Goal: Information Seeking & Learning: Learn about a topic

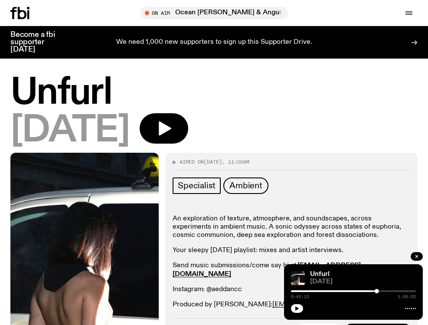
click at [22, 10] on icon at bounding box center [22, 13] width 9 height 12
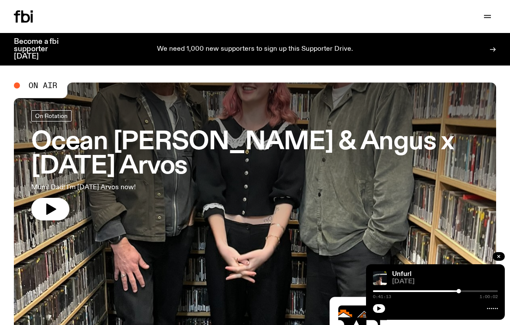
click at [428, 17] on div "Schedule Explore Read Volunteer Newsletter Support Us" at bounding box center [255, 16] width 510 height 33
click at [428, 16] on icon "button" at bounding box center [487, 16] width 7 height 0
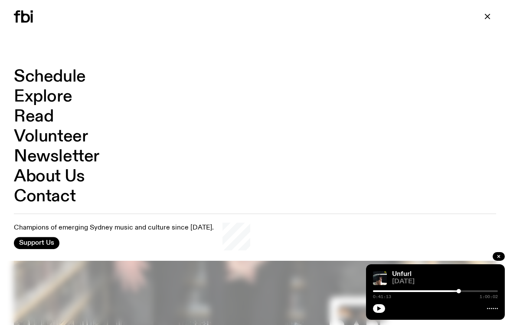
click at [62, 79] on link "Schedule" at bounding box center [50, 77] width 72 height 16
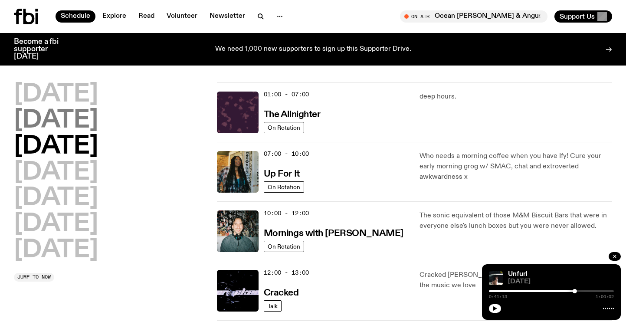
click at [98, 124] on h2 "Tuesday" at bounding box center [56, 120] width 84 height 24
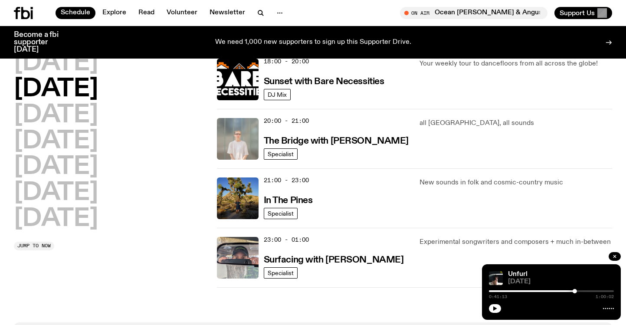
scroll to position [387, 0]
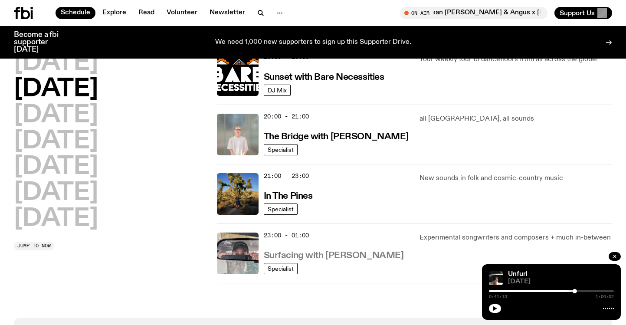
click at [295, 255] on h3 "Surfacing with Luke M de Zilva" at bounding box center [334, 255] width 140 height 9
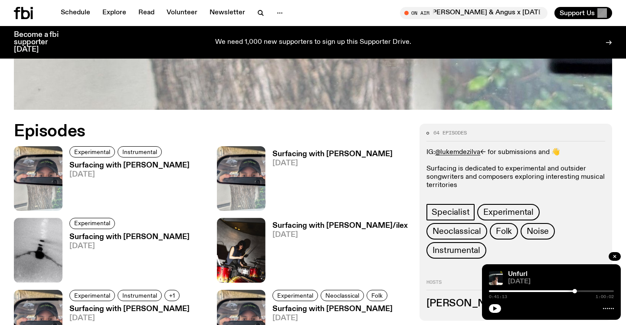
scroll to position [292, 0]
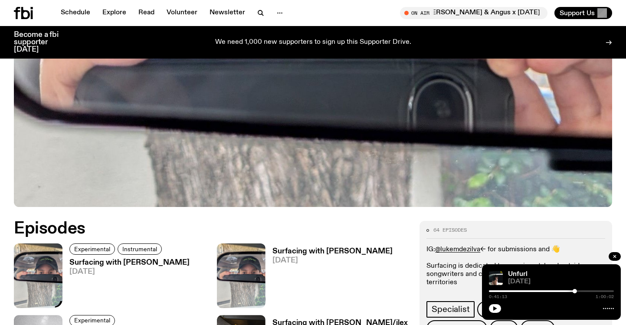
click at [23, 243] on img at bounding box center [38, 275] width 49 height 65
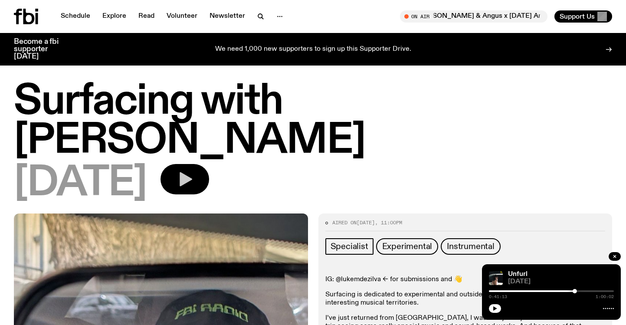
click at [194, 171] on icon "button" at bounding box center [184, 179] width 17 height 17
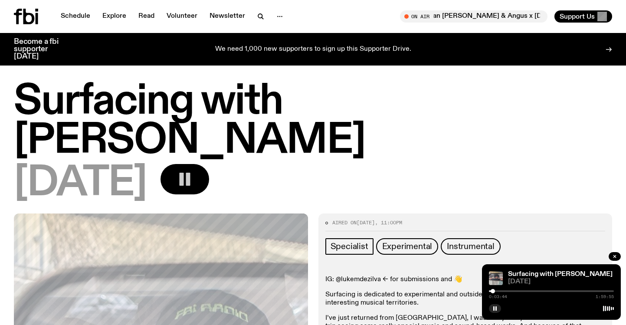
click at [428, 290] on div at bounding box center [493, 291] width 4 height 4
